Goal: Information Seeking & Learning: Learn about a topic

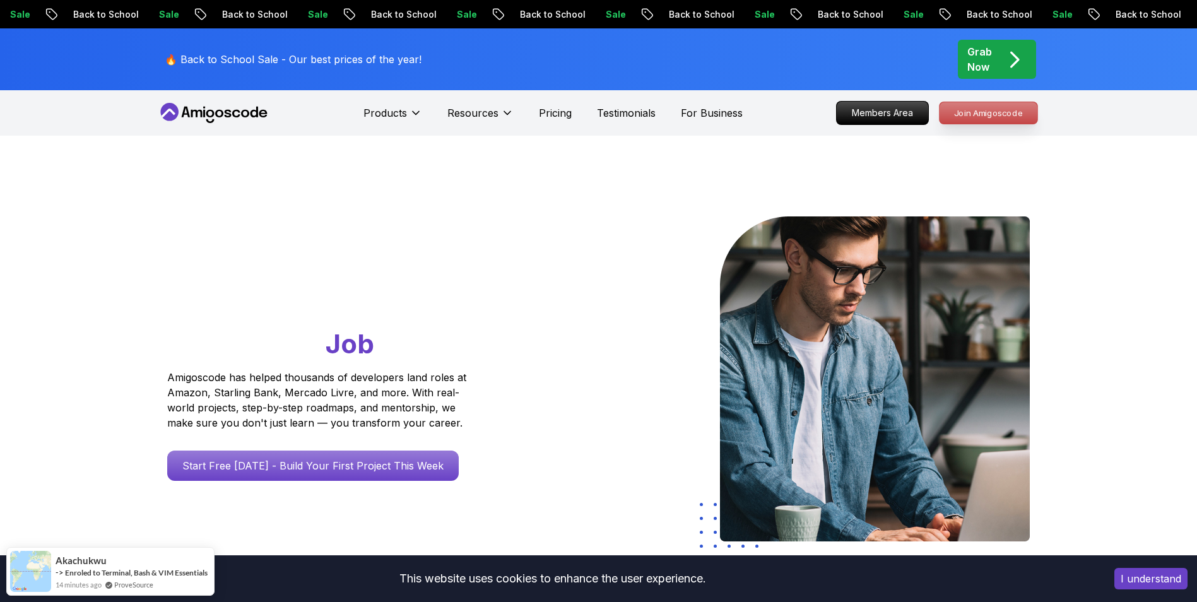
click at [1007, 112] on p "Join Amigoscode" at bounding box center [989, 112] width 98 height 21
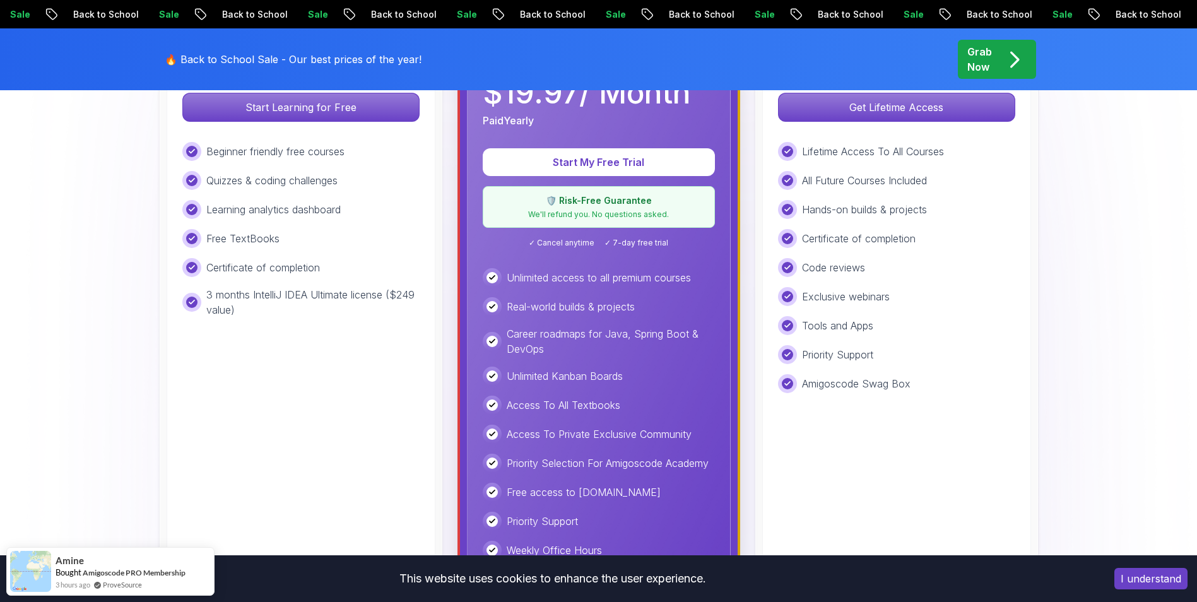
scroll to position [475, 0]
click at [322, 104] on p "Start Learning for Free" at bounding box center [301, 106] width 224 height 27
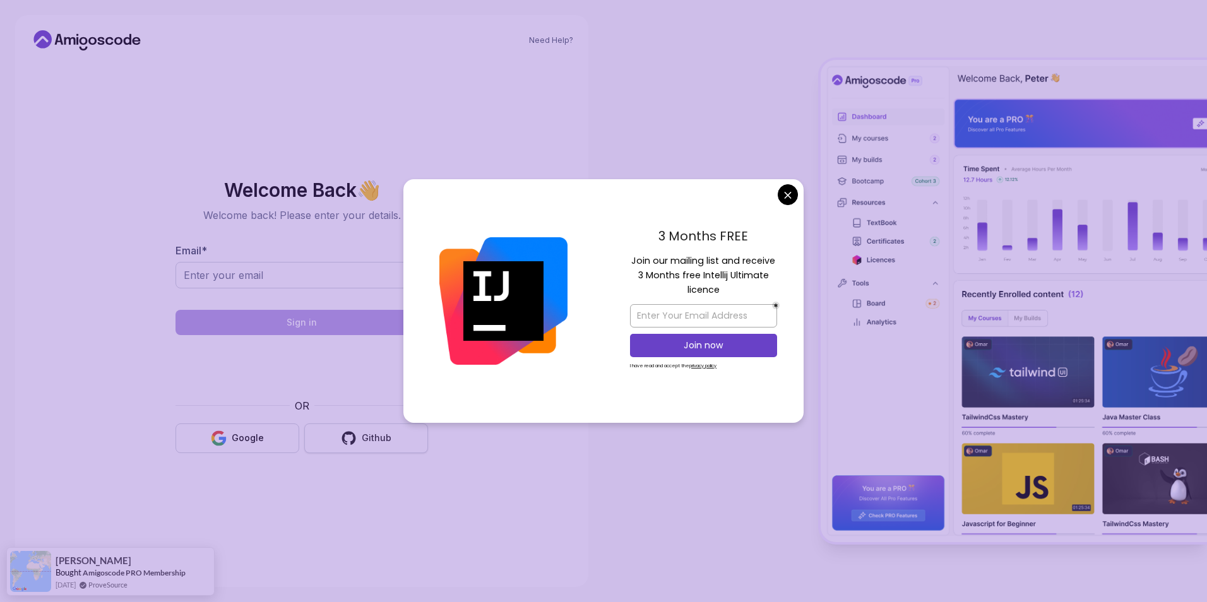
click at [352, 444] on icon "button" at bounding box center [349, 437] width 14 height 13
click at [725, 321] on input "email" at bounding box center [703, 315] width 147 height 23
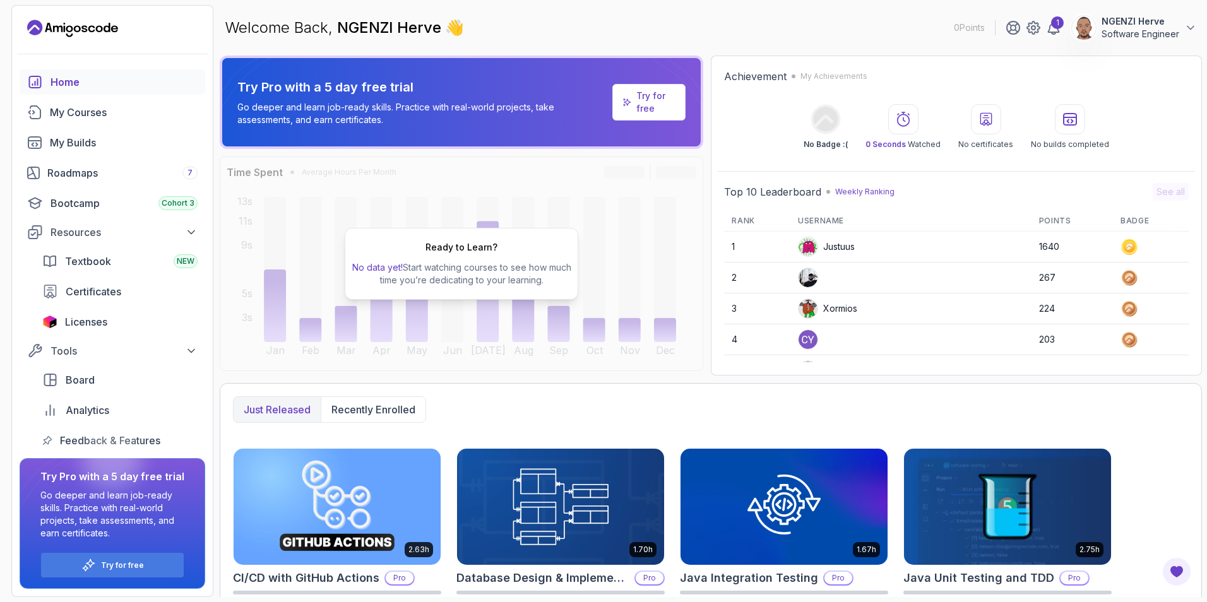
click at [1048, 40] on div "1 NGENZI Herve Software Engineer" at bounding box center [1100, 27] width 191 height 25
click at [1054, 35] on div "1 NGENZI Herve Software Engineer" at bounding box center [1100, 27] width 191 height 25
click at [1056, 25] on div "1" at bounding box center [1057, 22] width 13 height 13
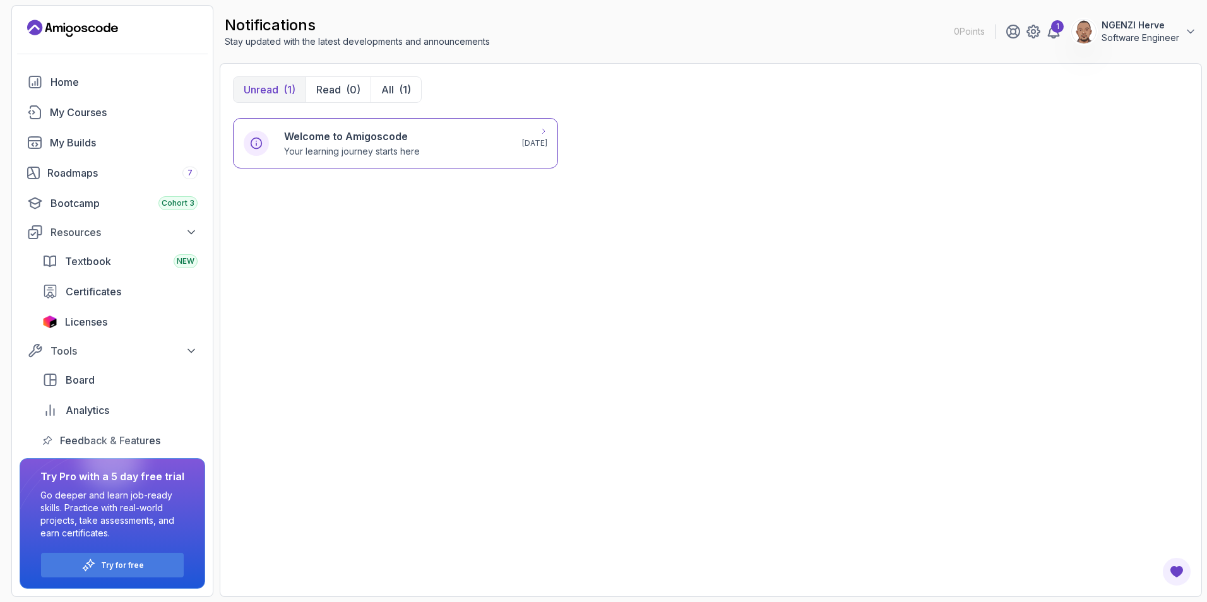
click at [434, 138] on div "Welcome to Amigoscode Your learning journey starts here" at bounding box center [395, 143] width 223 height 29
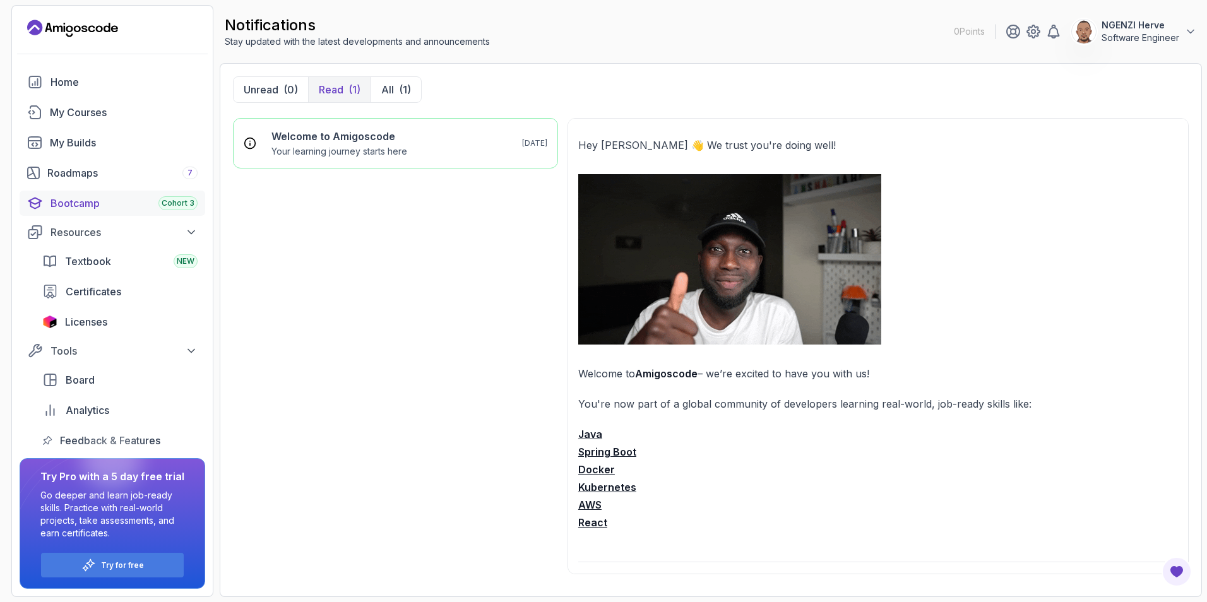
click at [107, 208] on div "Bootcamp Cohort 3" at bounding box center [123, 203] width 147 height 15
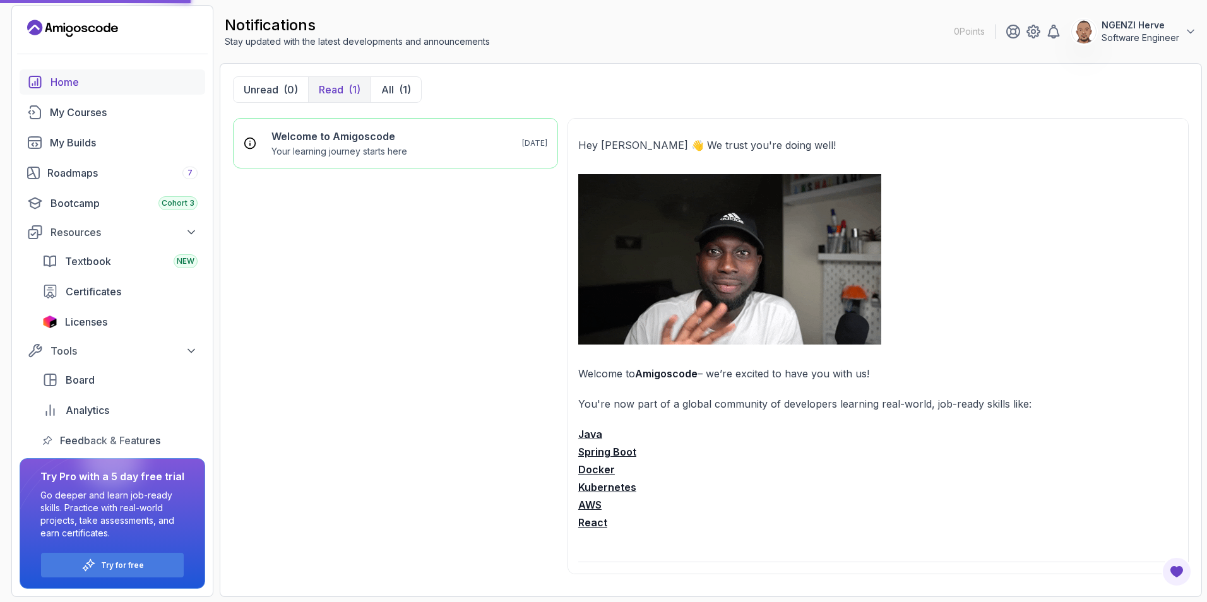
click at [106, 75] on div "Home" at bounding box center [123, 81] width 147 height 15
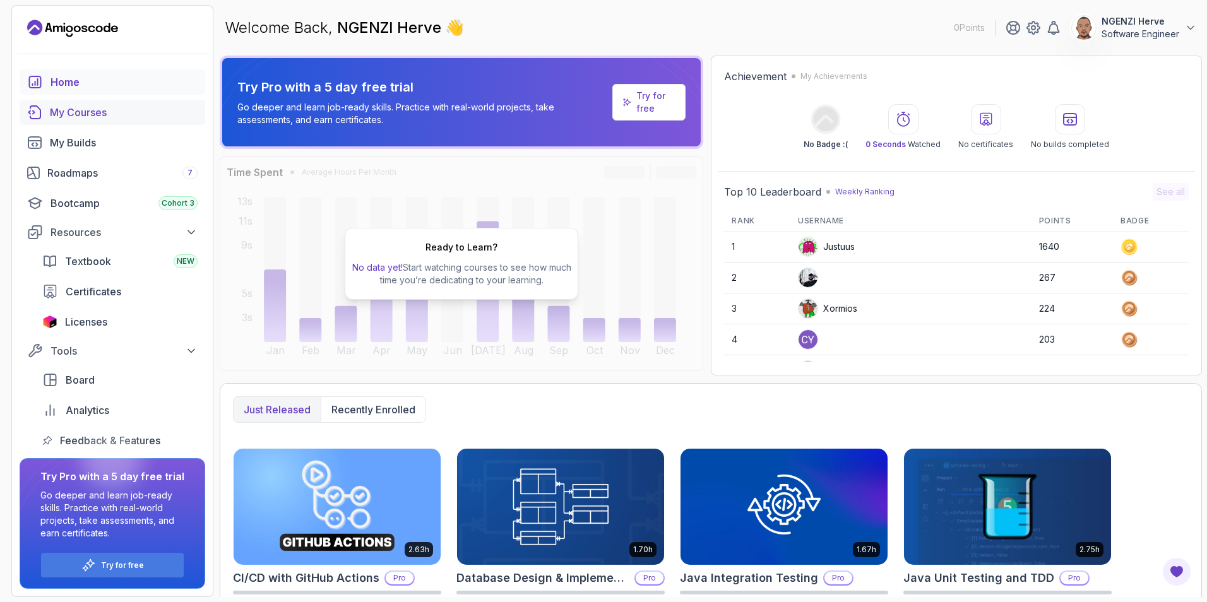
click at [84, 105] on div "My Courses" at bounding box center [124, 112] width 148 height 15
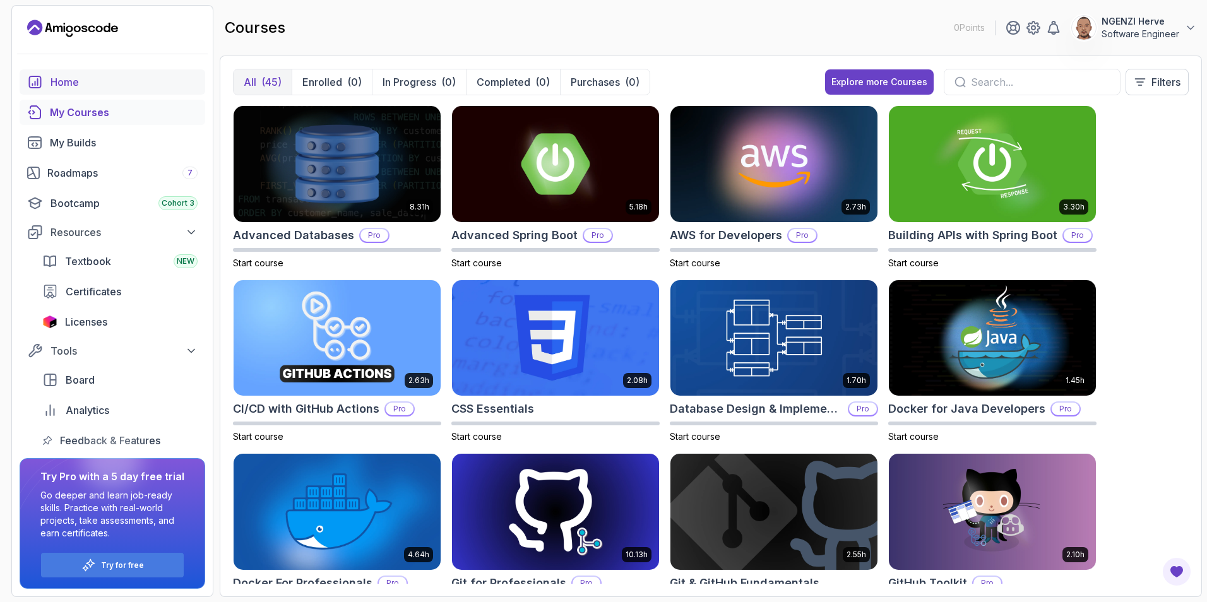
click at [104, 78] on div "Home" at bounding box center [123, 81] width 147 height 15
